Goal: Transaction & Acquisition: Purchase product/service

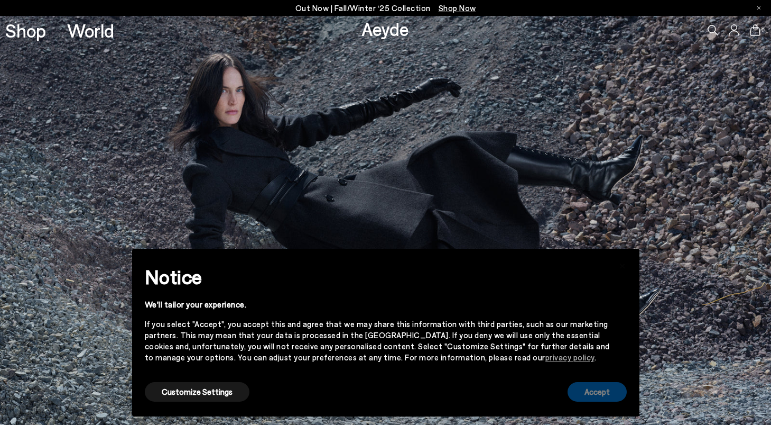
click at [595, 388] on button "Accept" at bounding box center [597, 392] width 59 height 20
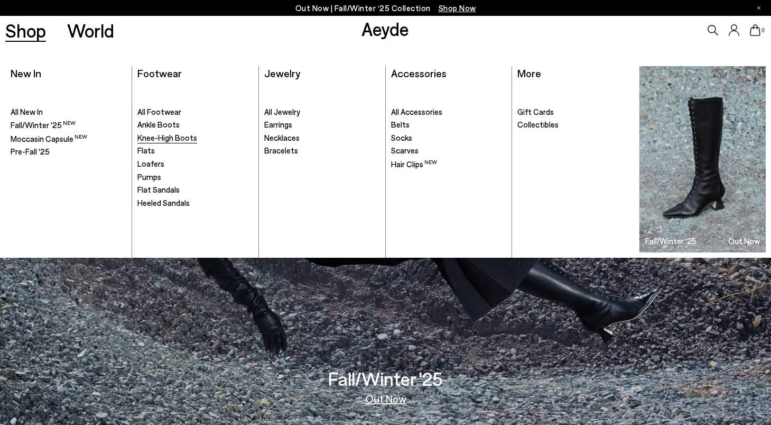
click at [166, 139] on span "Knee-High Boots" at bounding box center [167, 138] width 60 height 10
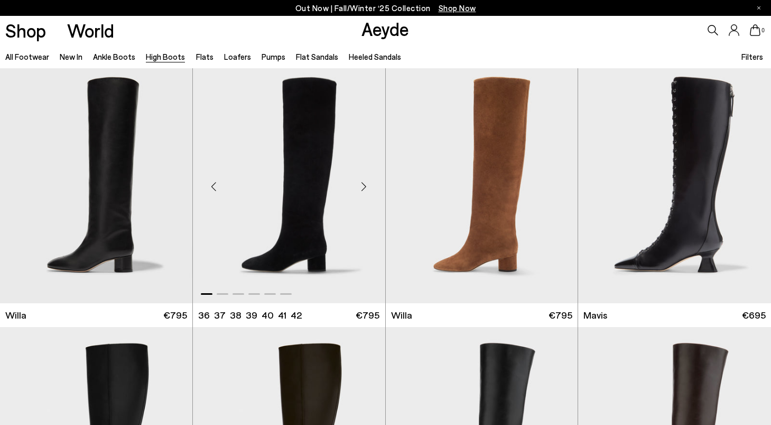
scroll to position [291, 0]
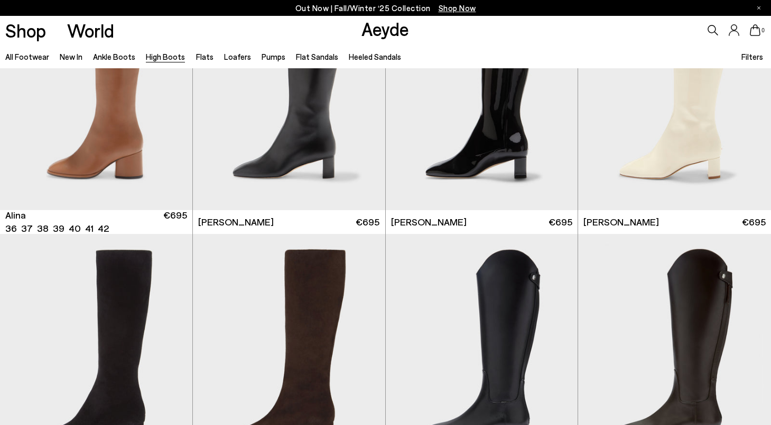
scroll to position [1708, 0]
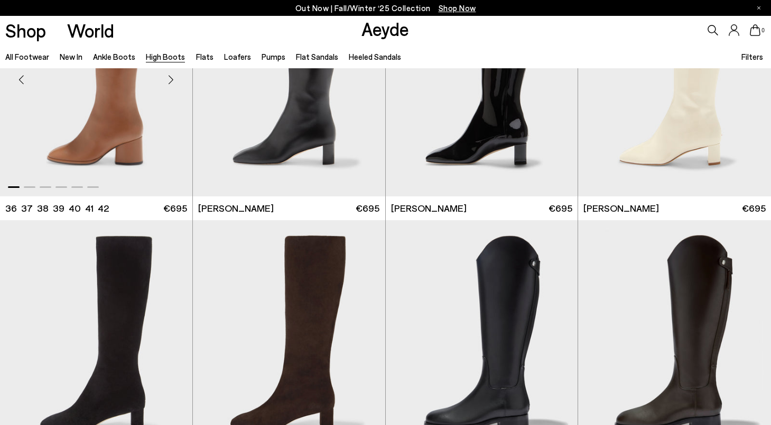
click at [132, 141] on img "1 / 6" at bounding box center [96, 75] width 192 height 242
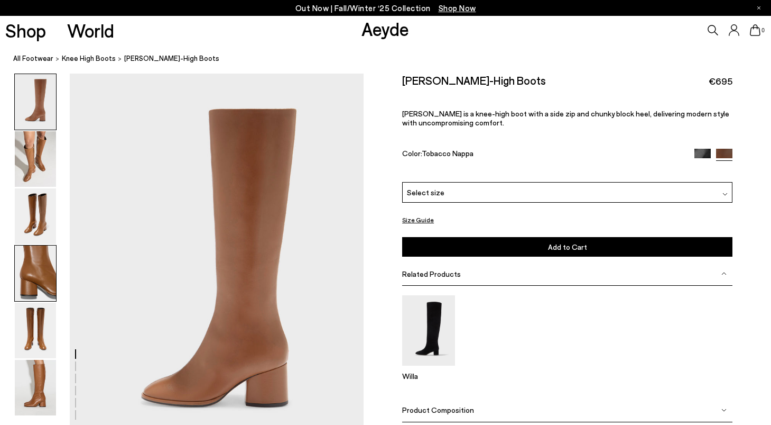
click at [42, 278] on img at bounding box center [35, 273] width 41 height 56
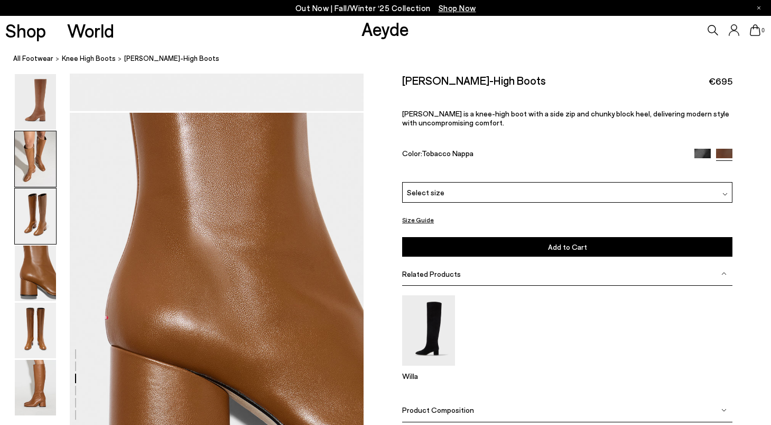
click at [38, 176] on img at bounding box center [35, 159] width 41 height 56
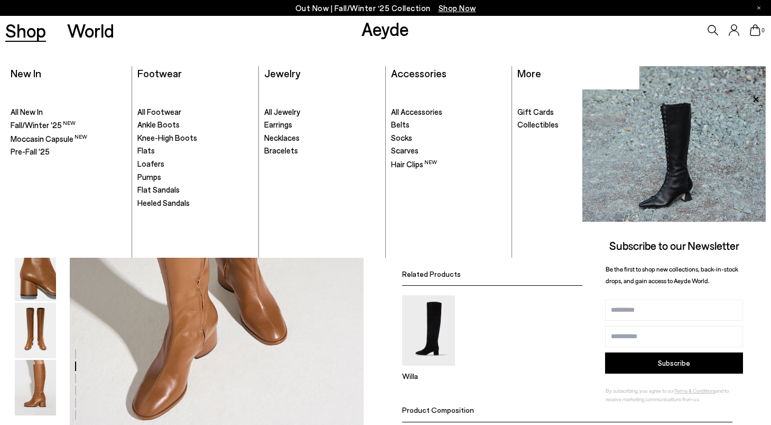
scroll to position [394, 0]
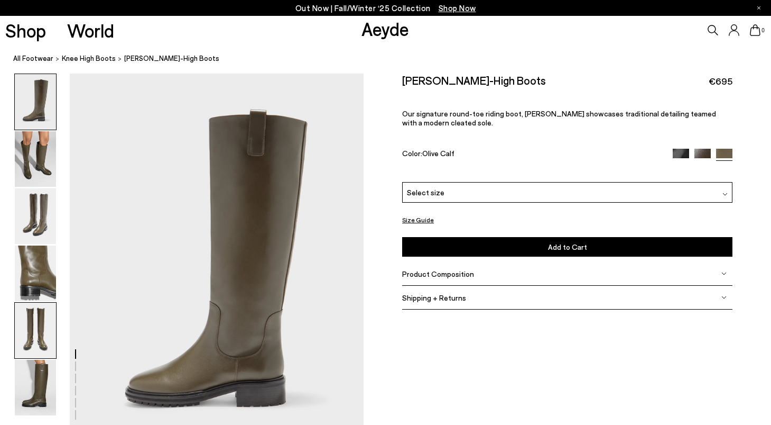
click at [43, 316] on img at bounding box center [35, 330] width 41 height 56
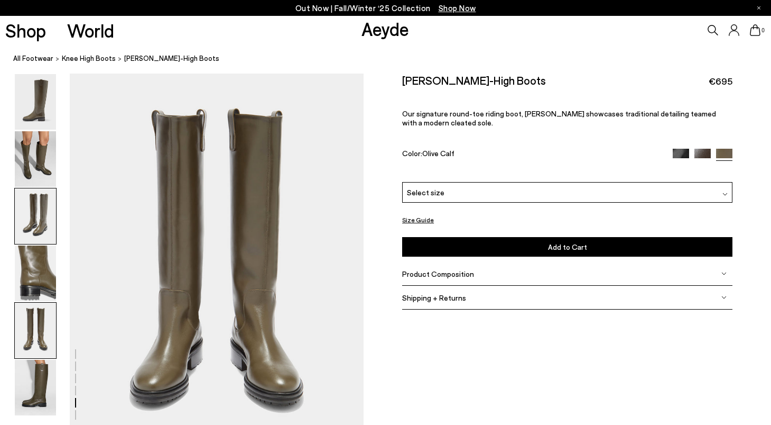
click at [35, 205] on img at bounding box center [35, 216] width 41 height 56
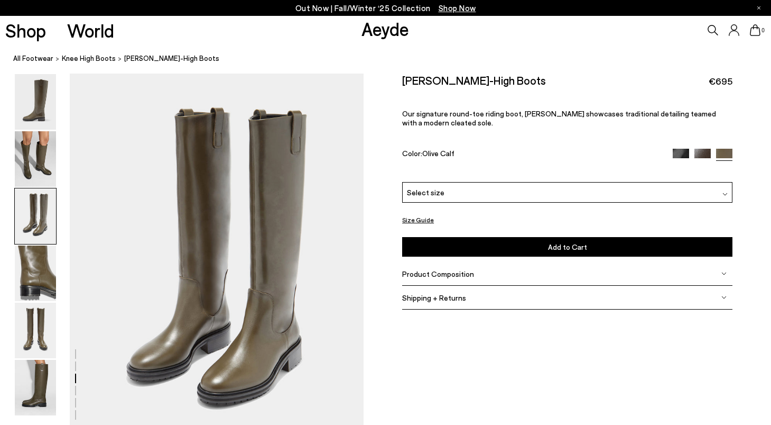
scroll to position [788, 0]
click at [673, 150] on img at bounding box center [681, 157] width 16 height 16
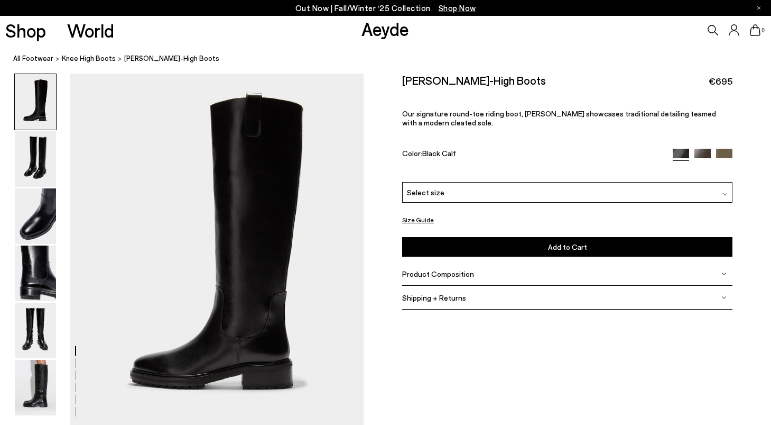
click at [702, 153] on img at bounding box center [703, 157] width 16 height 16
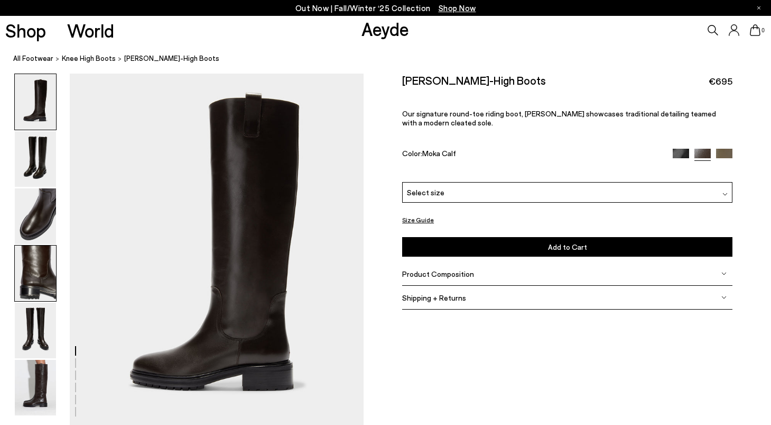
click at [31, 268] on img at bounding box center [35, 273] width 41 height 56
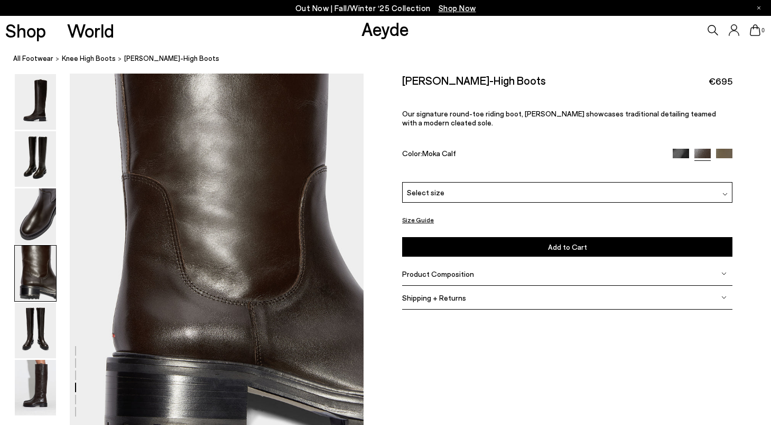
scroll to position [1141, 0]
click at [573, 199] on div "Select size" at bounding box center [567, 192] width 330 height 21
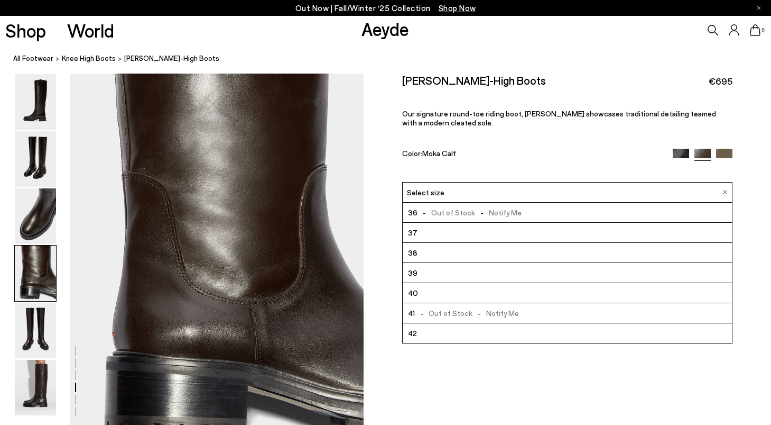
click at [730, 156] on img at bounding box center [724, 157] width 16 height 16
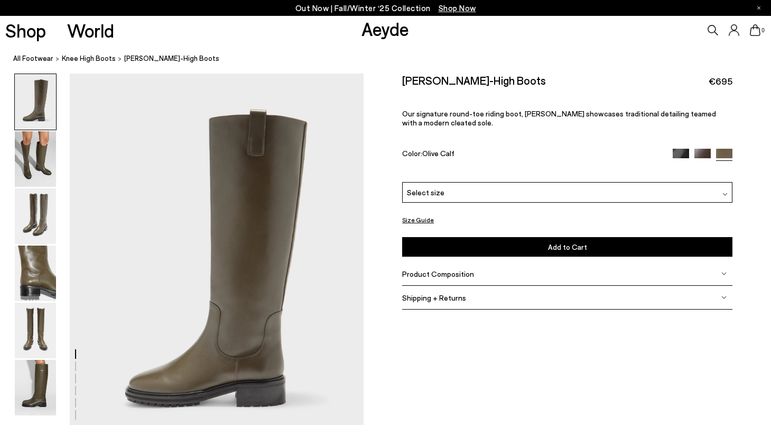
click at [531, 199] on div "Select size" at bounding box center [567, 192] width 330 height 21
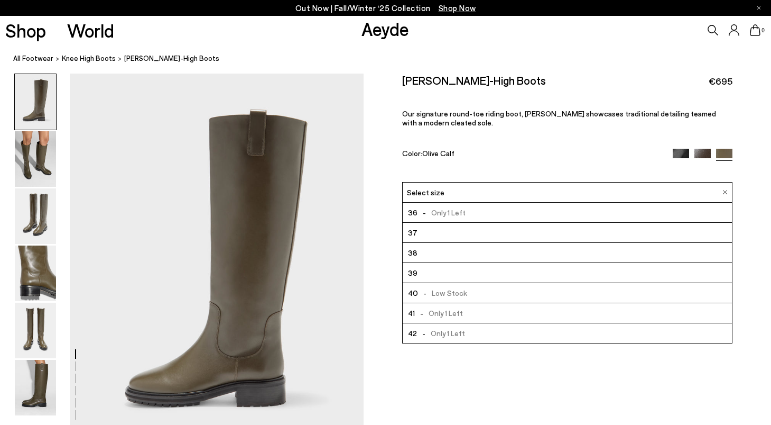
click at [484, 313] on li "41 - Only 1 Left" at bounding box center [567, 313] width 329 height 20
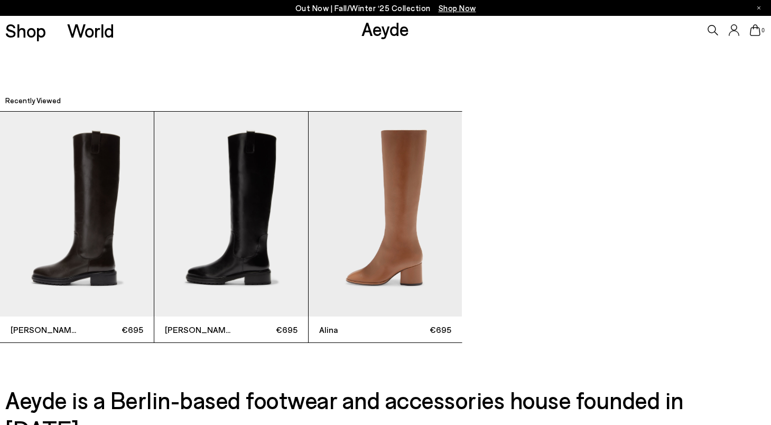
scroll to position [3027, 0]
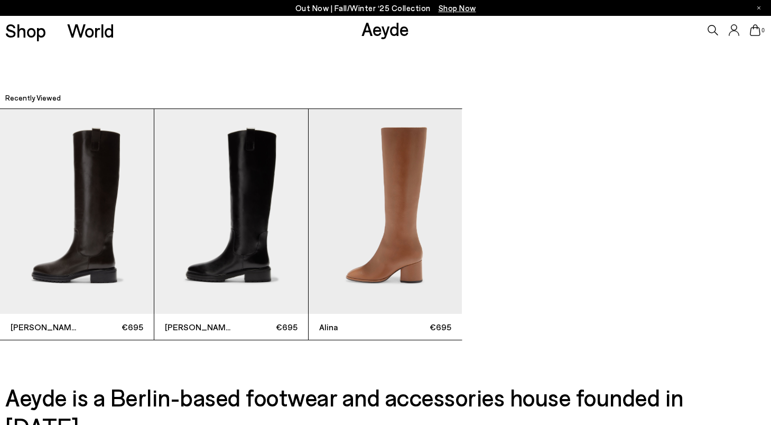
click at [100, 244] on img "1 / 3" at bounding box center [77, 211] width 154 height 205
click at [387, 30] on link "Aeyde" at bounding box center [386, 28] width 48 height 22
click at [4, 382] on div "Aeyde is a Berlin-based footwear and accessories house founded in [DATE]." at bounding box center [385, 411] width 771 height 58
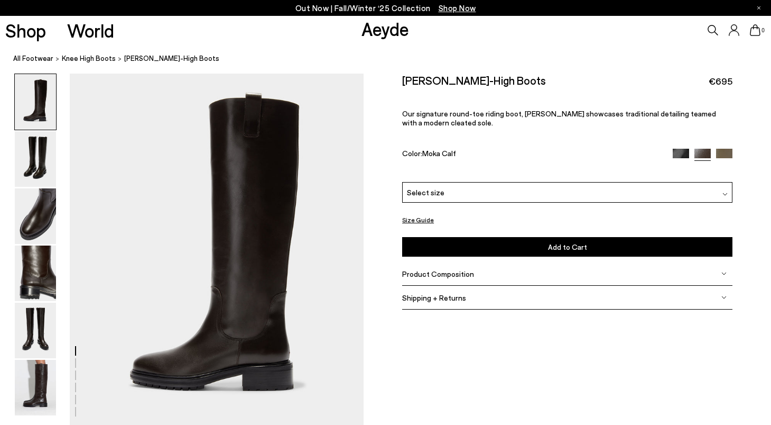
click at [444, 189] on div "Select size" at bounding box center [567, 192] width 330 height 21
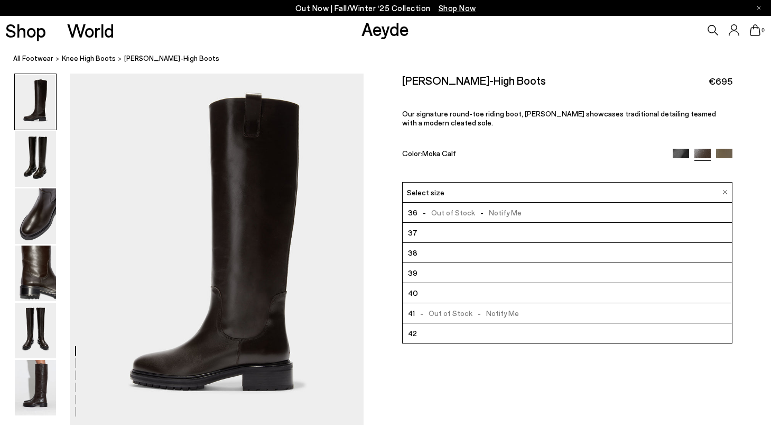
click at [444, 189] on div "Select size" at bounding box center [567, 192] width 330 height 21
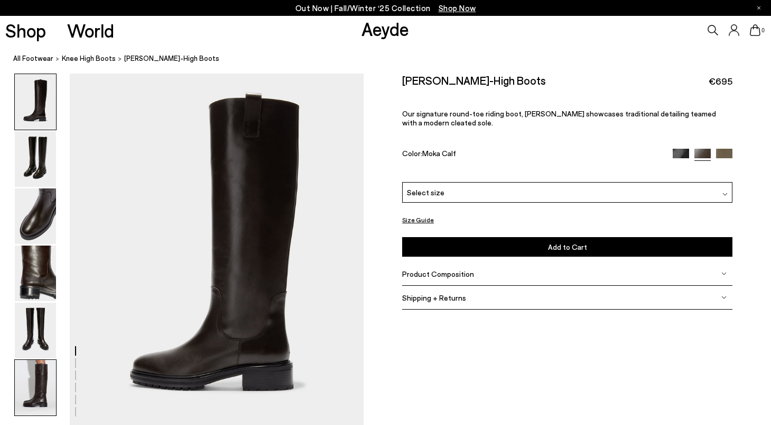
click at [27, 391] on img at bounding box center [35, 388] width 41 height 56
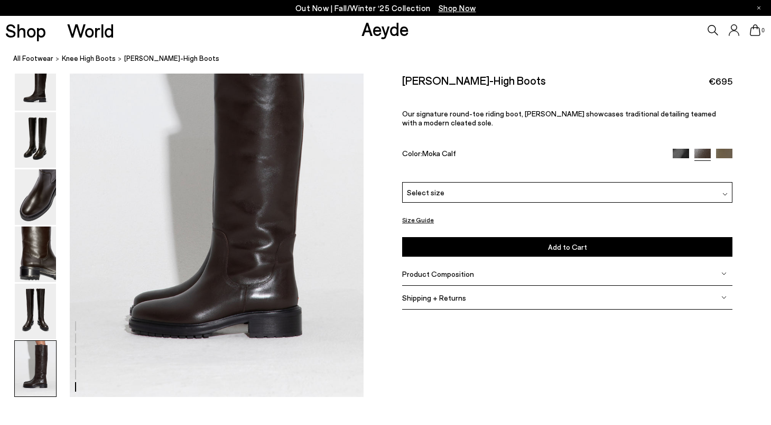
scroll to position [2001, 0]
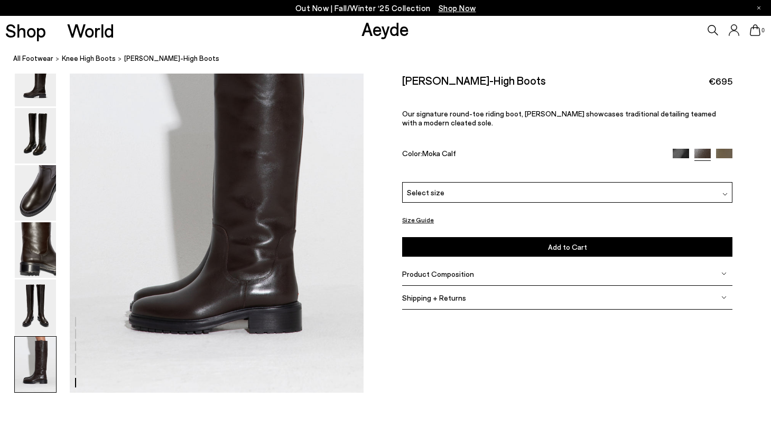
click at [438, 272] on span "Product Composition" at bounding box center [438, 273] width 72 height 9
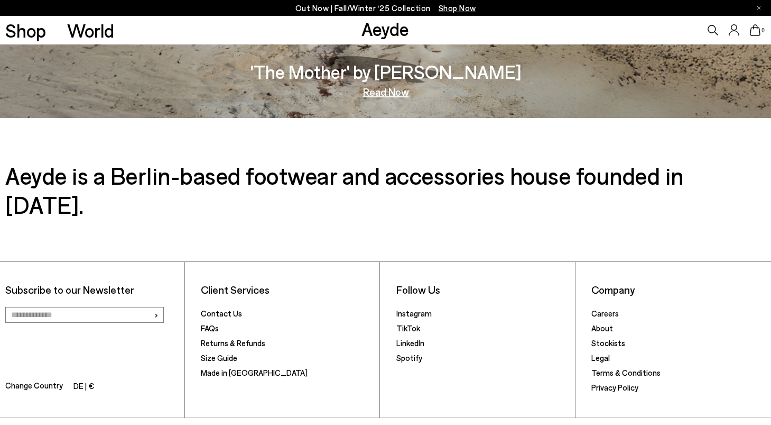
scroll to position [1818, 0]
